Goal: Transaction & Acquisition: Subscribe to service/newsletter

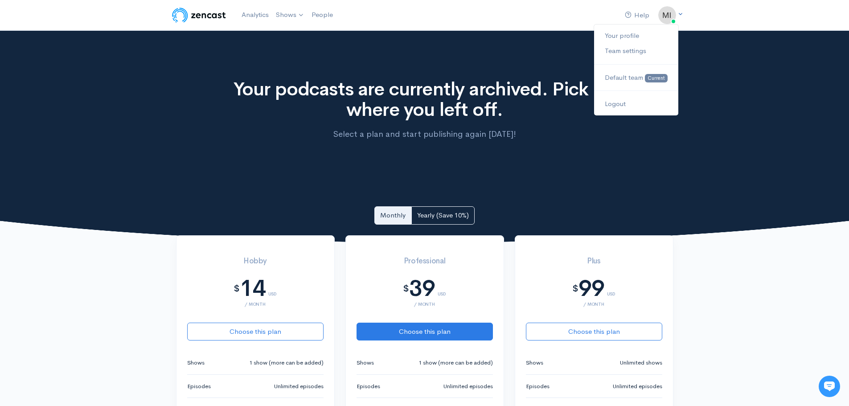
click at [668, 16] on img at bounding box center [668, 15] width 18 height 18
click at [636, 35] on link "Your profile" at bounding box center [636, 36] width 84 height 16
click at [683, 16] on icon at bounding box center [681, 14] width 6 height 6
click at [503, 30] on nav "Help Notifications View all Your profile Team settings Default team Current Log…" at bounding box center [424, 15] width 849 height 31
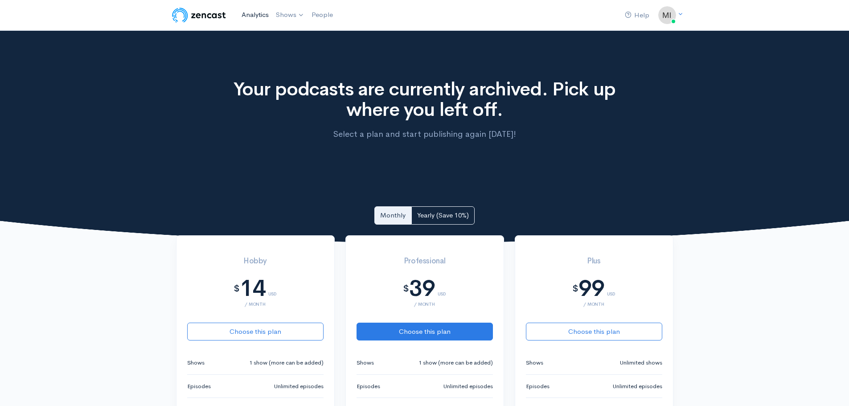
click at [272, 18] on link "Analytics" at bounding box center [255, 14] width 34 height 19
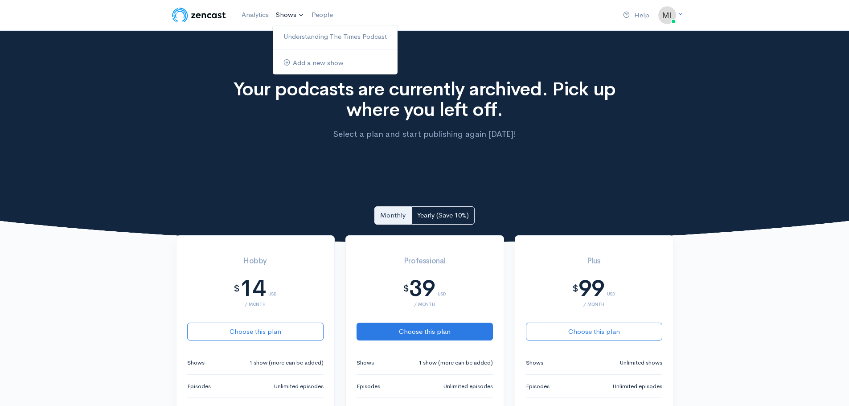
click at [286, 15] on link "Shows" at bounding box center [290, 15] width 36 height 20
click at [300, 34] on link "Understanding The Times Podcast" at bounding box center [335, 37] width 125 height 16
click at [282, 17] on link "Shows" at bounding box center [290, 15] width 36 height 20
click at [301, 38] on link "Understanding The Times Podcast" at bounding box center [335, 37] width 125 height 16
click at [298, 39] on link "Understanding The Times Podcast" at bounding box center [335, 37] width 125 height 16
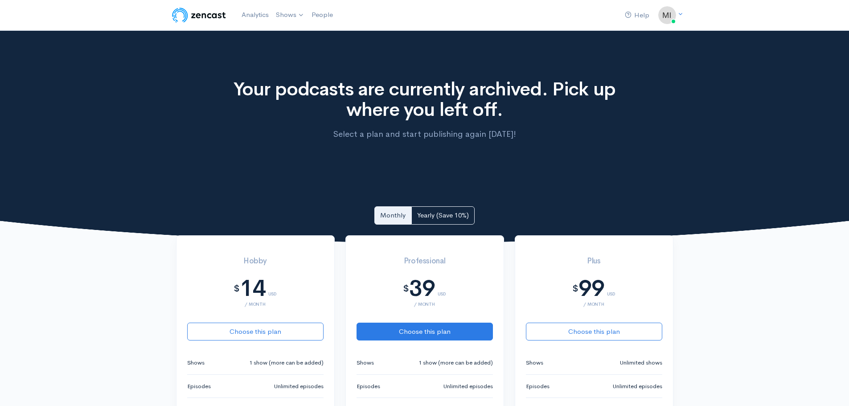
click at [217, 12] on img at bounding box center [199, 15] width 57 height 18
click at [656, 15] on ul "Help" at bounding box center [637, 15] width 37 height 19
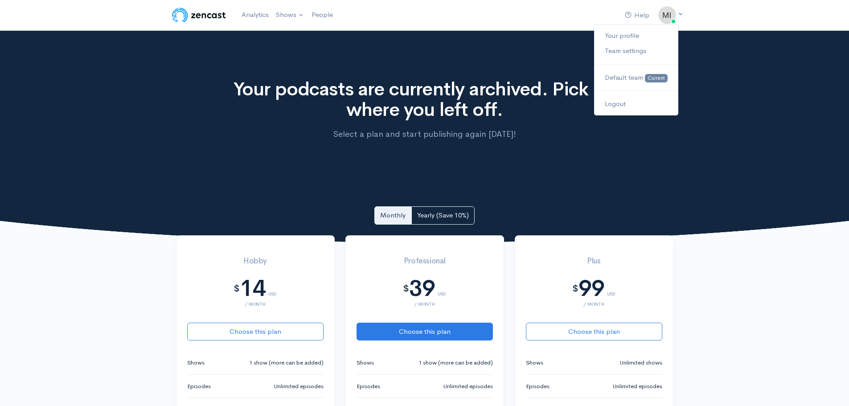
click at [660, 15] on img at bounding box center [668, 15] width 18 height 18
click at [620, 38] on link "Your profile" at bounding box center [636, 36] width 84 height 16
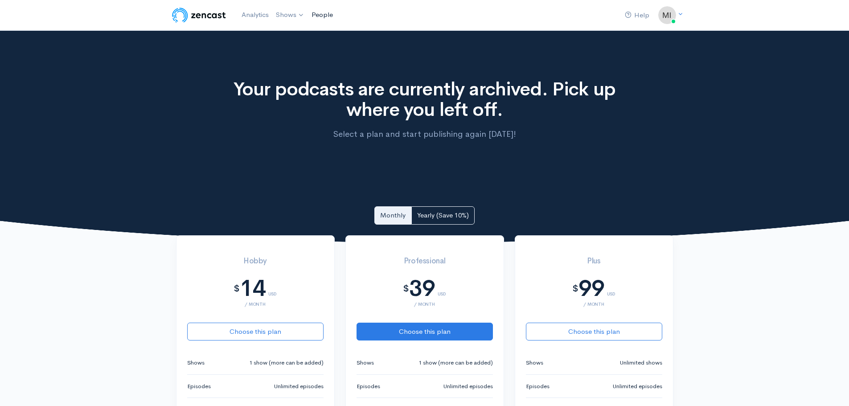
click at [322, 18] on link "People" at bounding box center [322, 14] width 29 height 19
click at [251, 16] on link "Analytics" at bounding box center [255, 14] width 34 height 19
click at [188, 12] on img at bounding box center [199, 15] width 57 height 18
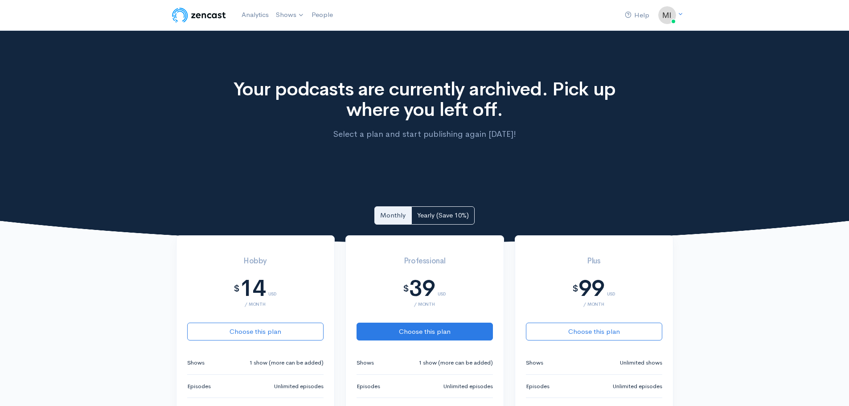
click at [694, 16] on nav "Help Notifications View all Your profile Team settings Default team Current Log…" at bounding box center [424, 15] width 849 height 31
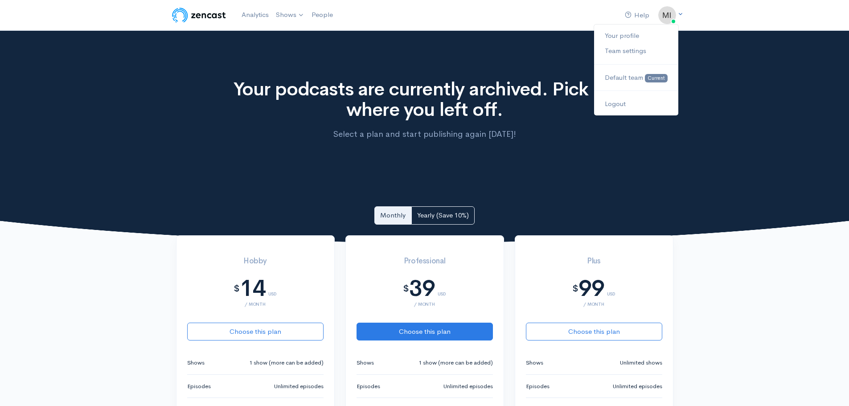
click at [670, 13] on img at bounding box center [668, 15] width 18 height 18
click at [737, 156] on div "Your podcasts are currently archived. Pick up where you left off. Select a plan…" at bounding box center [424, 138] width 849 height 214
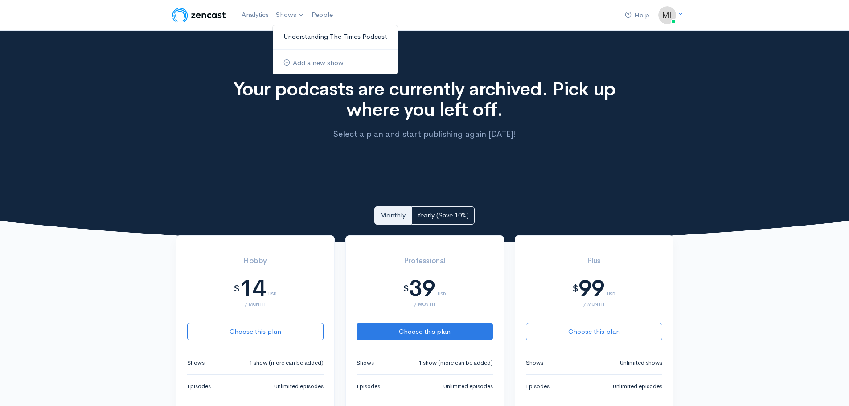
click at [295, 41] on link "Understanding The Times Podcast" at bounding box center [335, 37] width 125 height 16
